Goal: Information Seeking & Learning: Learn about a topic

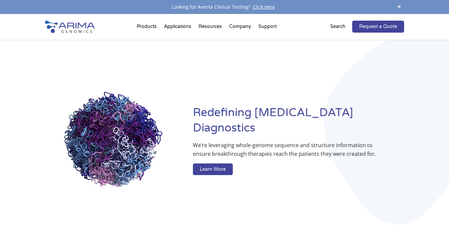
scroll to position [1, 0]
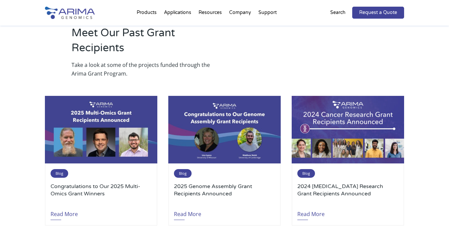
scroll to position [760, 0]
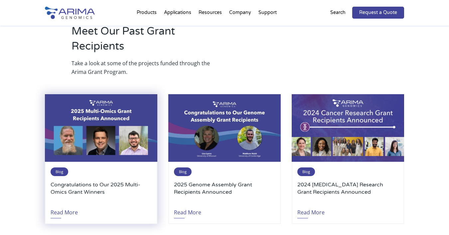
click at [127, 102] on img at bounding box center [101, 128] width 113 height 68
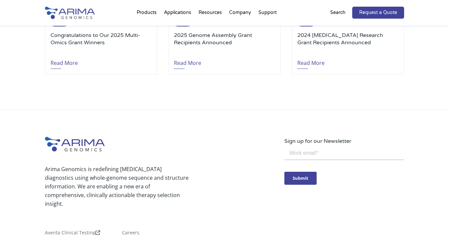
scroll to position [999, 0]
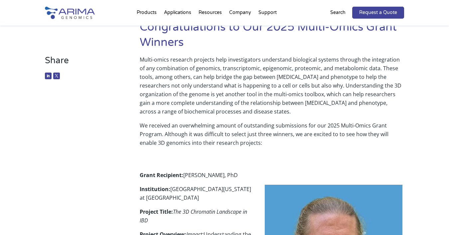
scroll to position [1, 0]
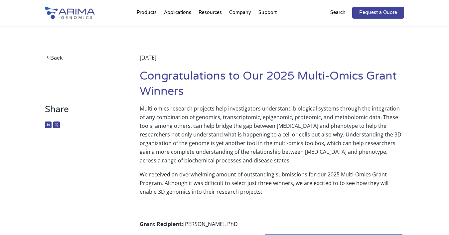
click at [59, 51] on div "Back May 20, 2025 Congratulations to Our 2025 Multi-Omics Grant Winners" at bounding box center [225, 64] width 360 height 79
click at [57, 56] on link "Back" at bounding box center [82, 57] width 75 height 9
